Goal: Entertainment & Leisure: Consume media (video, audio)

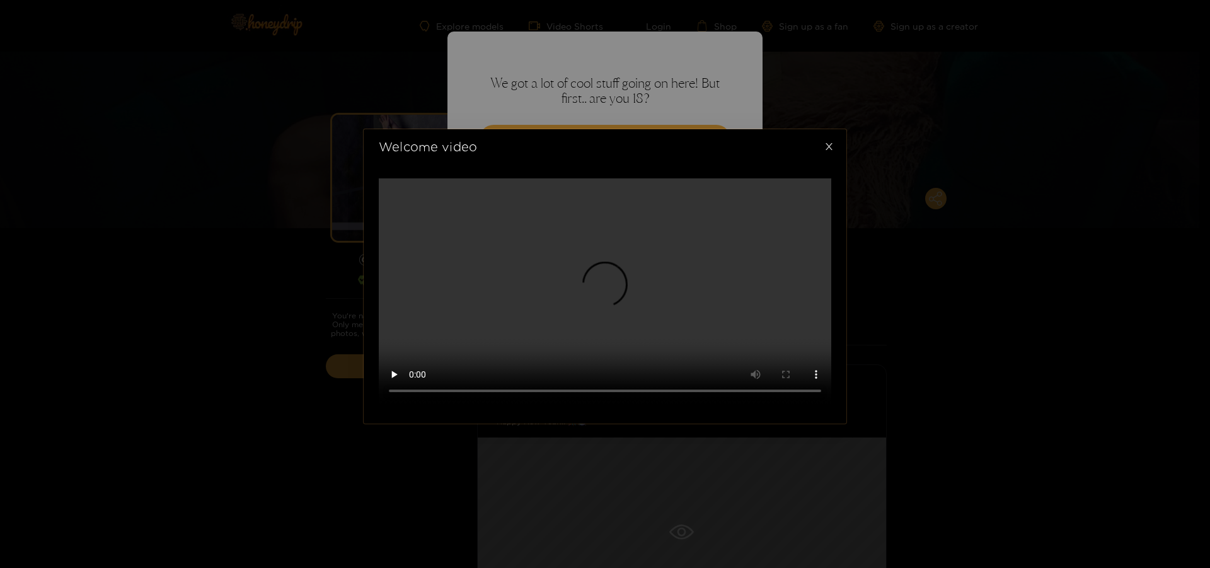
click at [830, 147] on icon "close" at bounding box center [828, 146] width 9 height 9
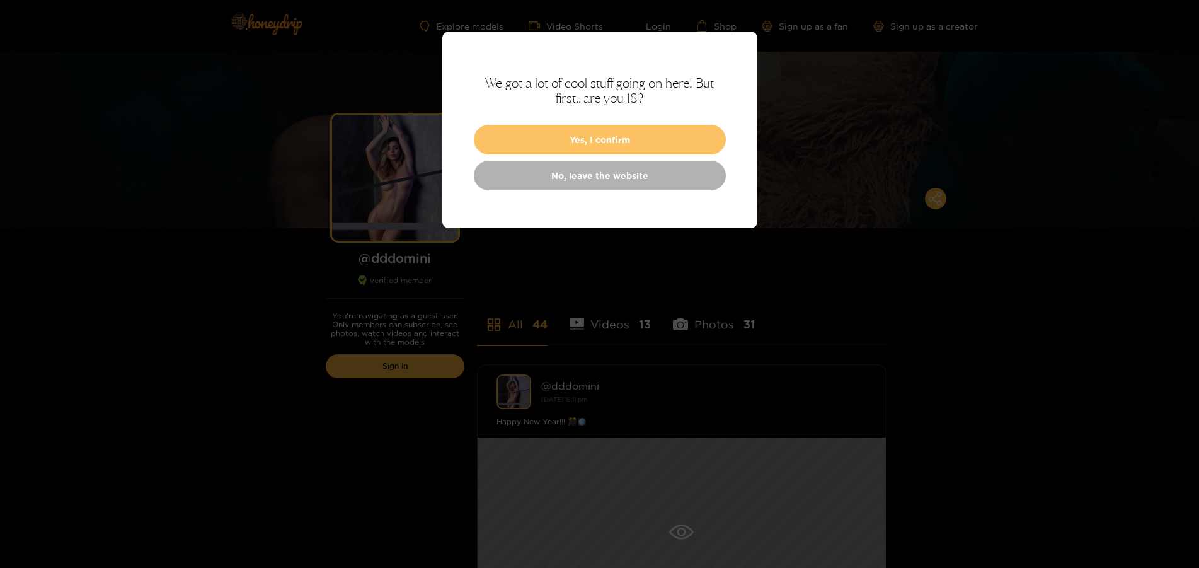
click at [603, 141] on button "Yes, I confirm" at bounding box center [600, 140] width 252 height 30
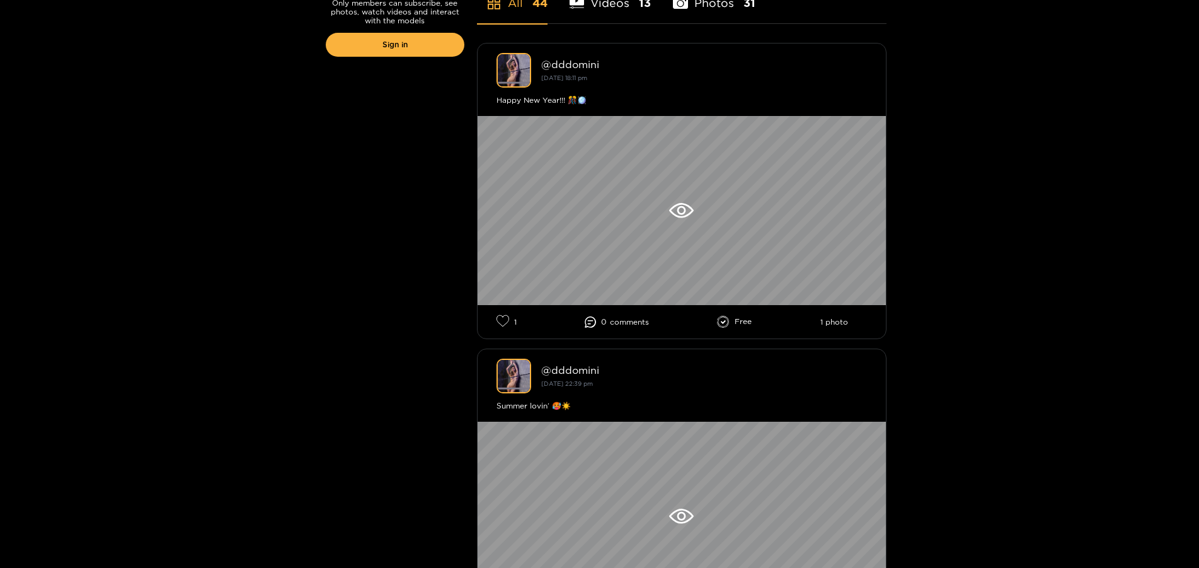
scroll to position [64, 0]
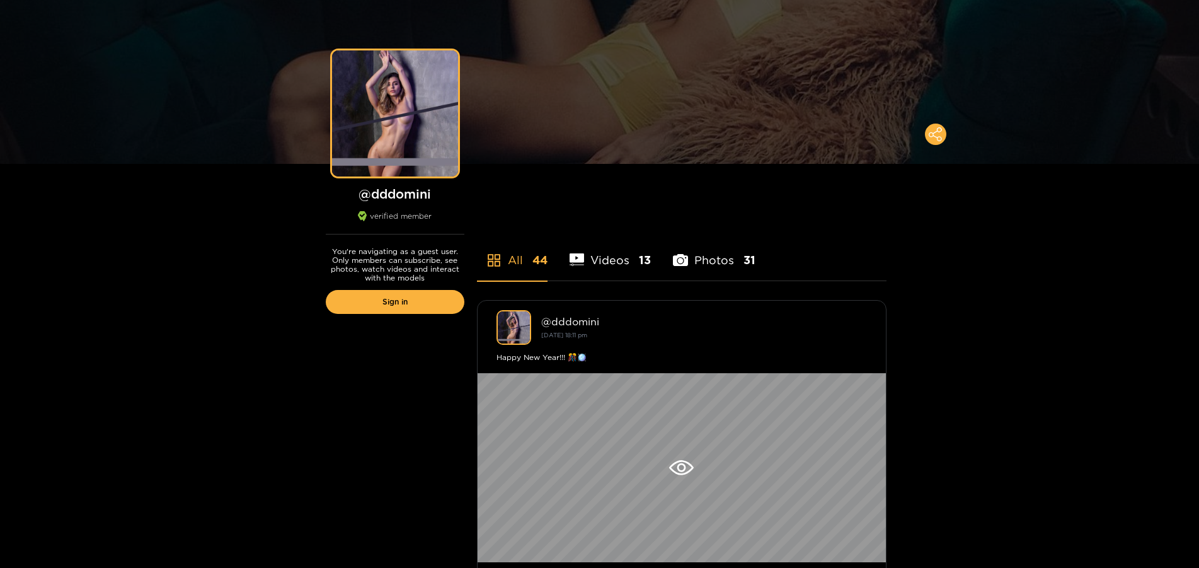
click at [618, 263] on li "Videos 13" at bounding box center [611, 252] width 82 height 57
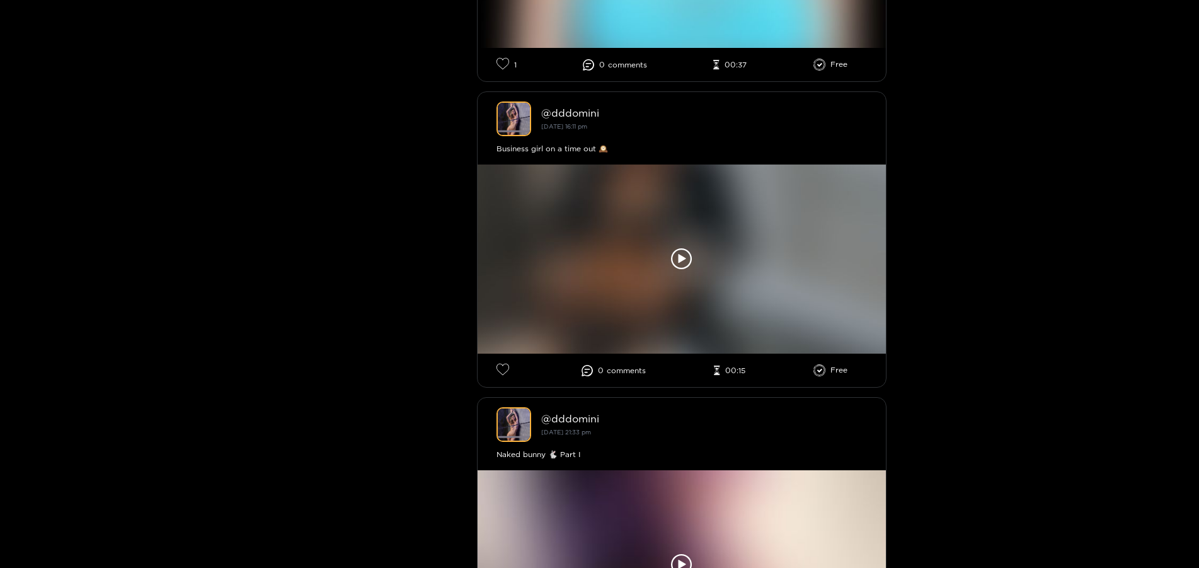
scroll to position [257, 0]
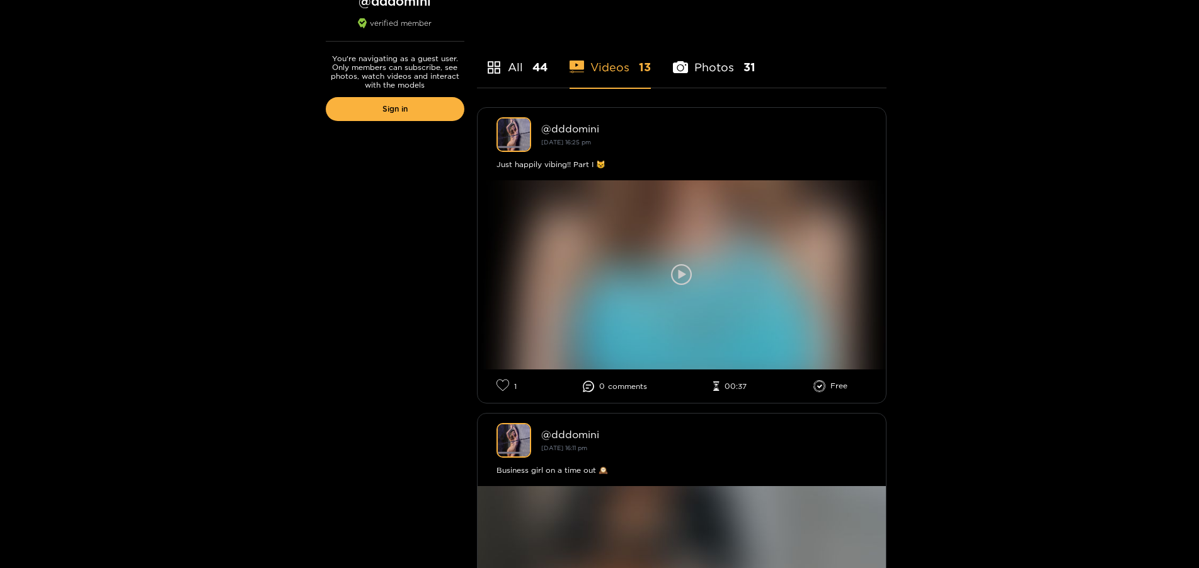
click at [686, 275] on icon at bounding box center [681, 274] width 21 height 21
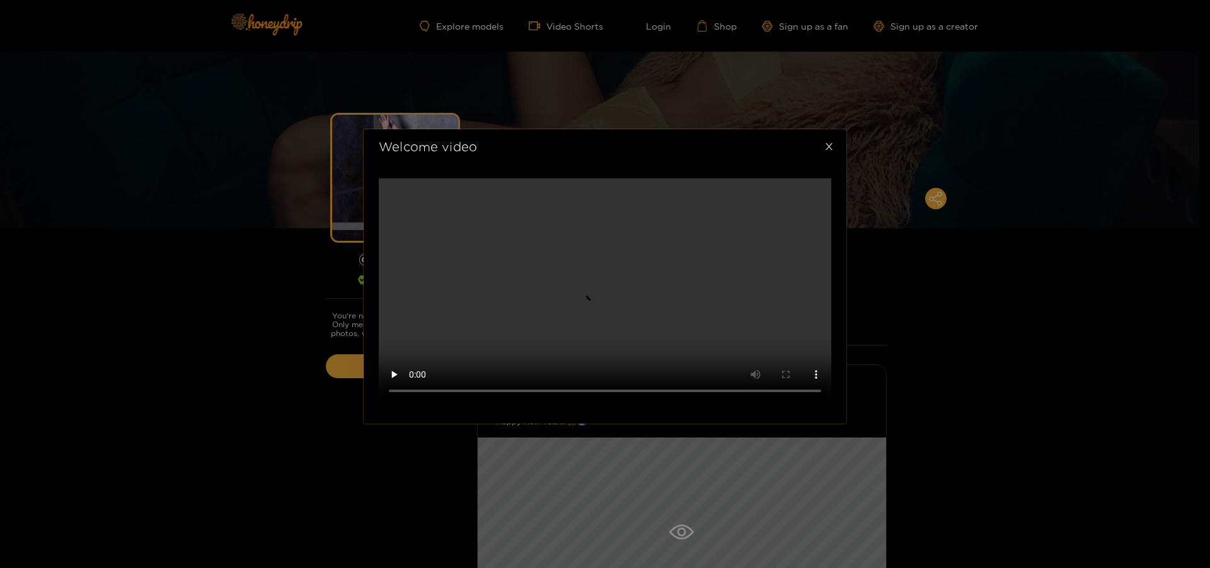
click at [831, 148] on icon "close" at bounding box center [828, 146] width 9 height 9
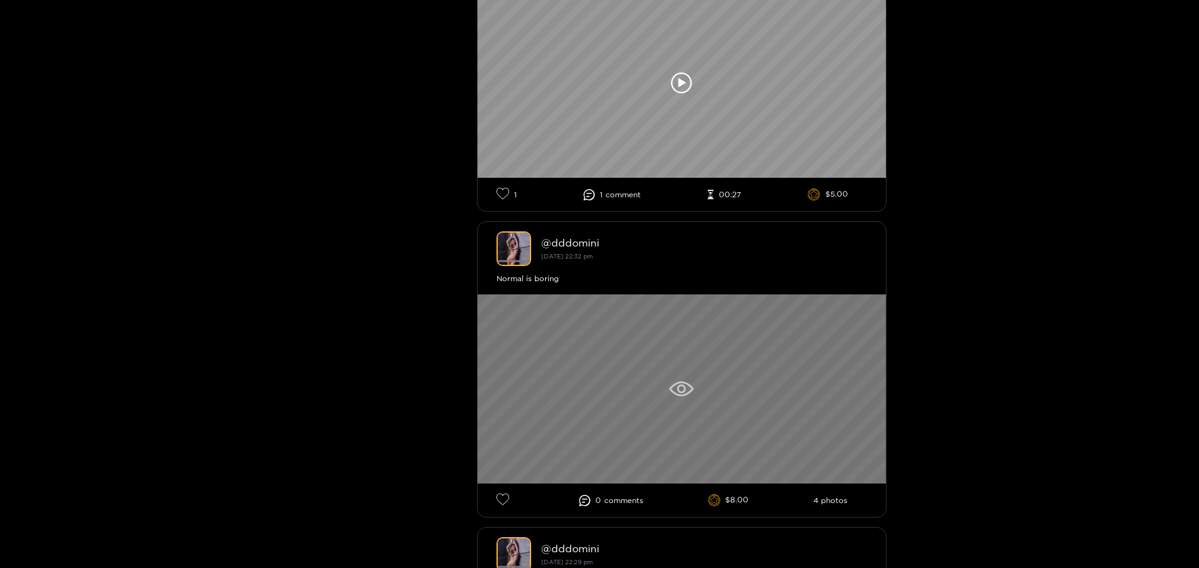
scroll to position [1607, 0]
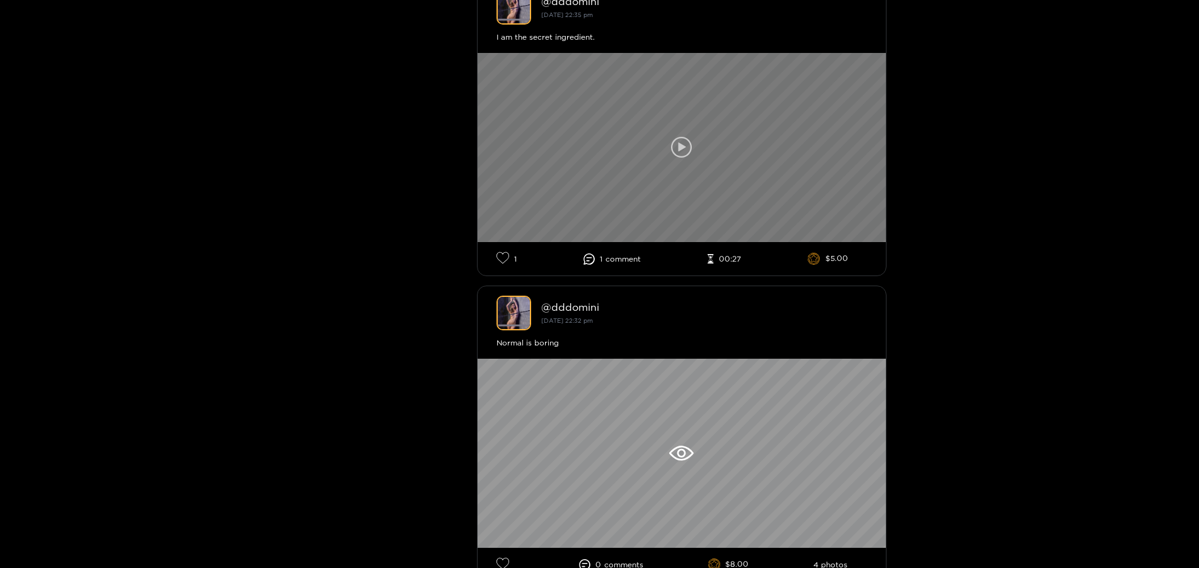
click at [684, 144] on icon at bounding box center [682, 146] width 8 height 9
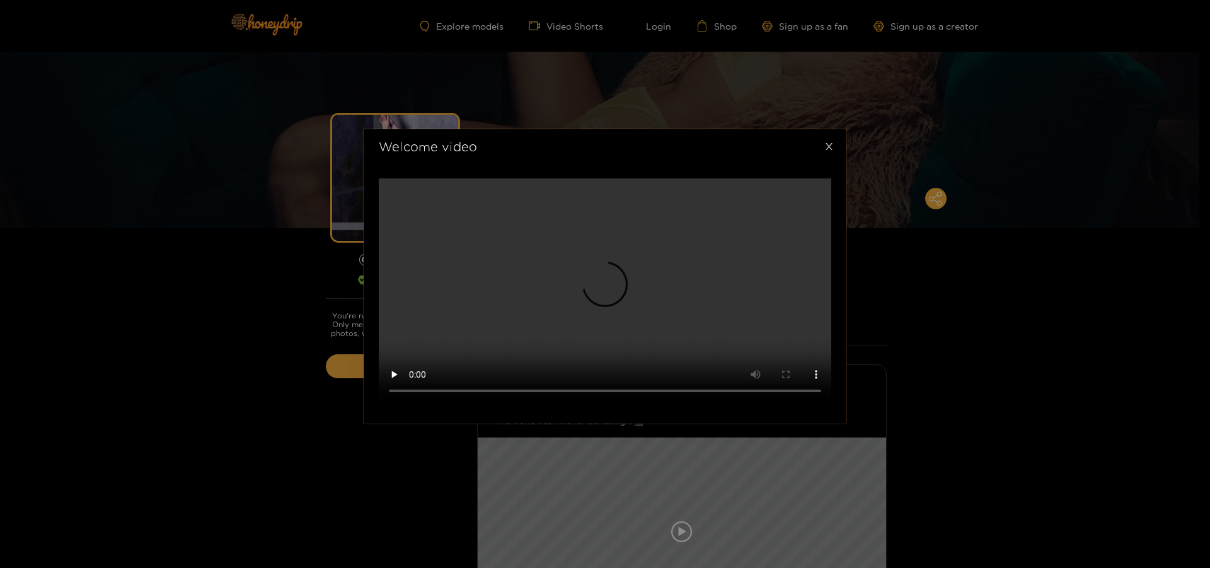
click at [827, 146] on icon "close" at bounding box center [828, 146] width 9 height 9
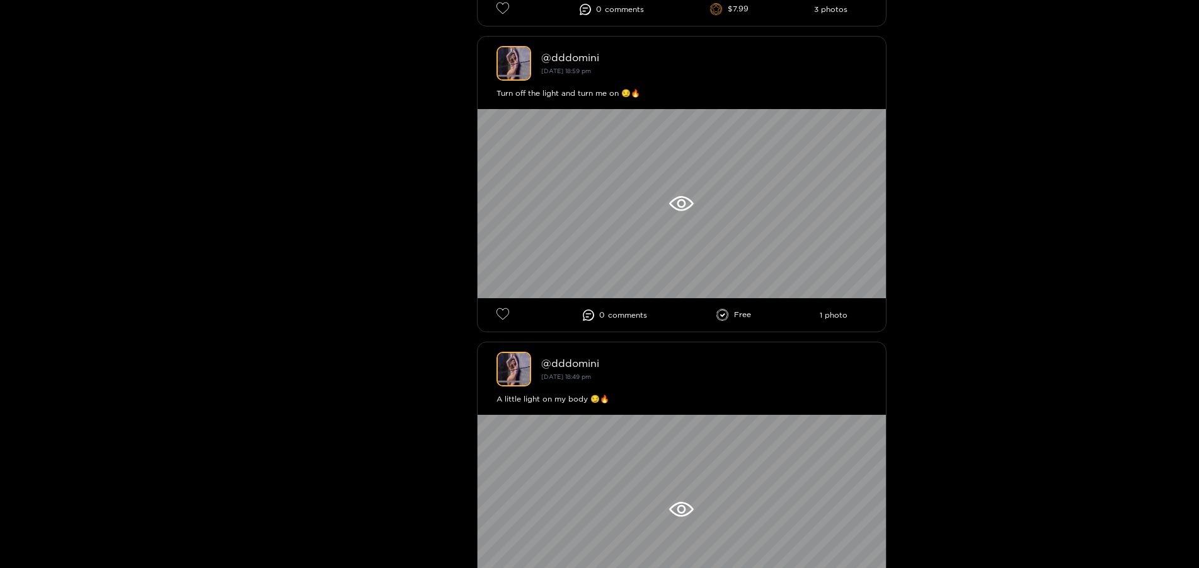
scroll to position [9641, 0]
